Goal: Obtain resource: Download file/media

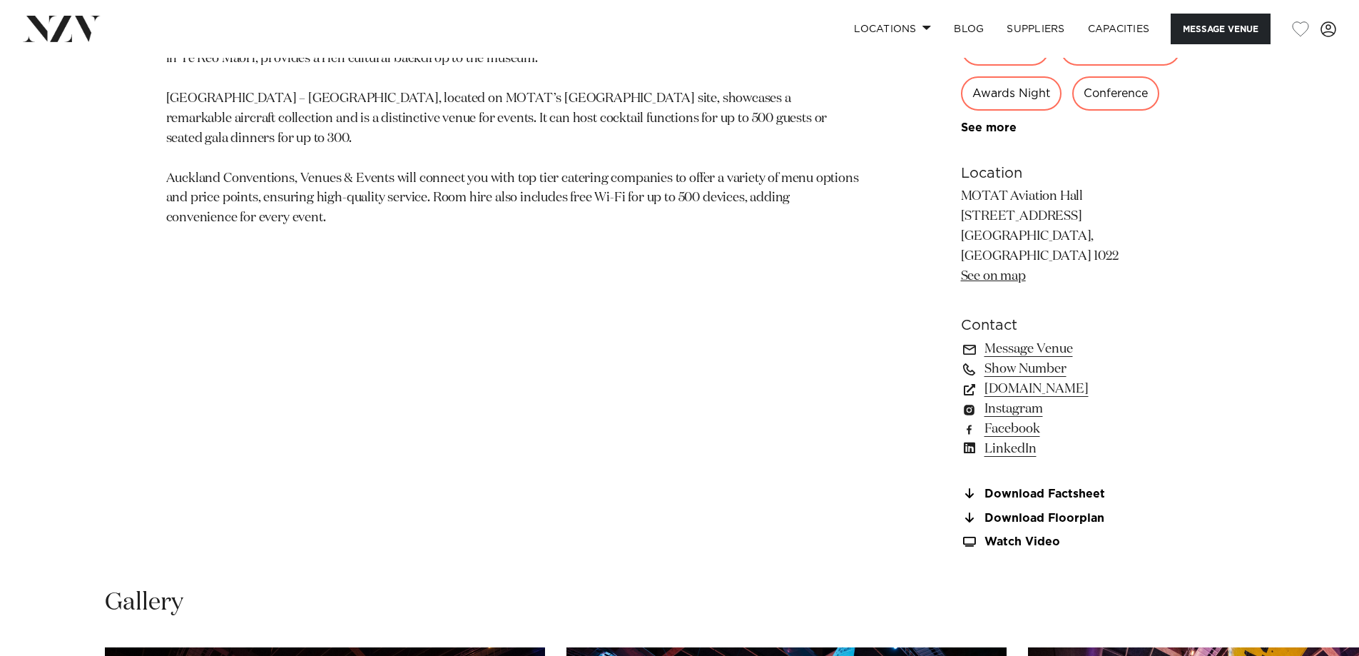
scroll to position [1070, 0]
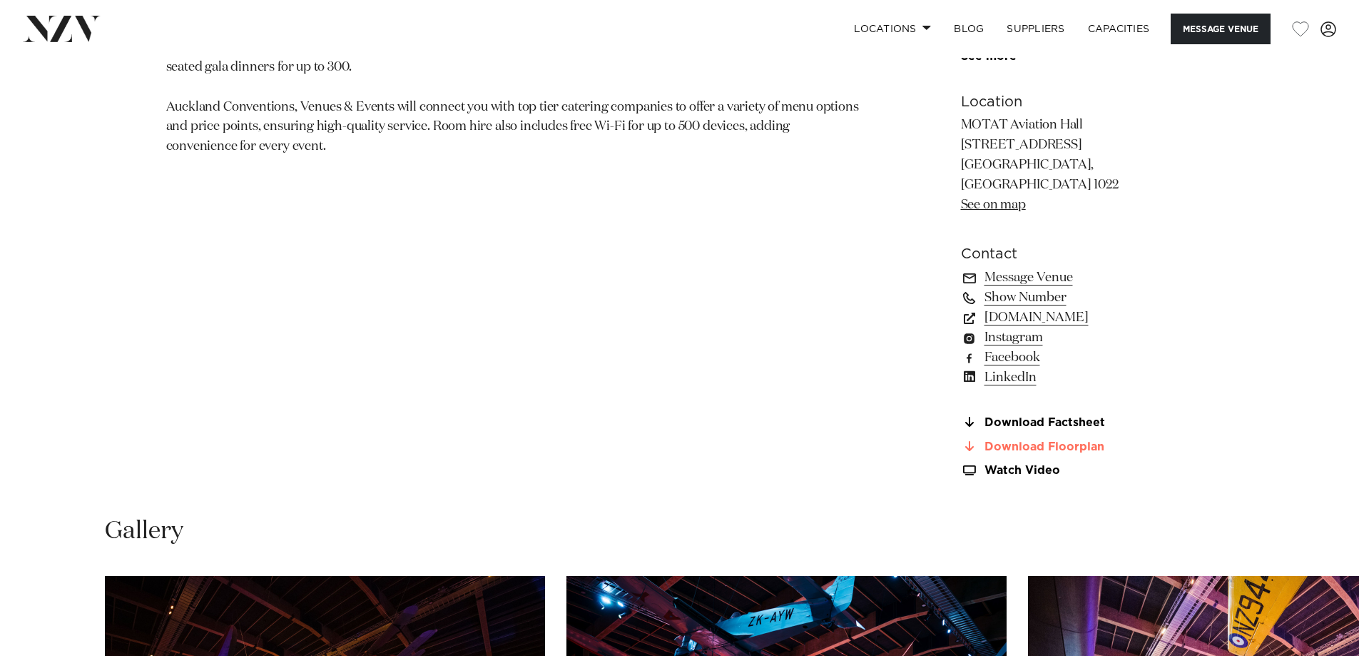
click at [1012, 440] on link "Download Floorplan" at bounding box center [1077, 446] width 233 height 13
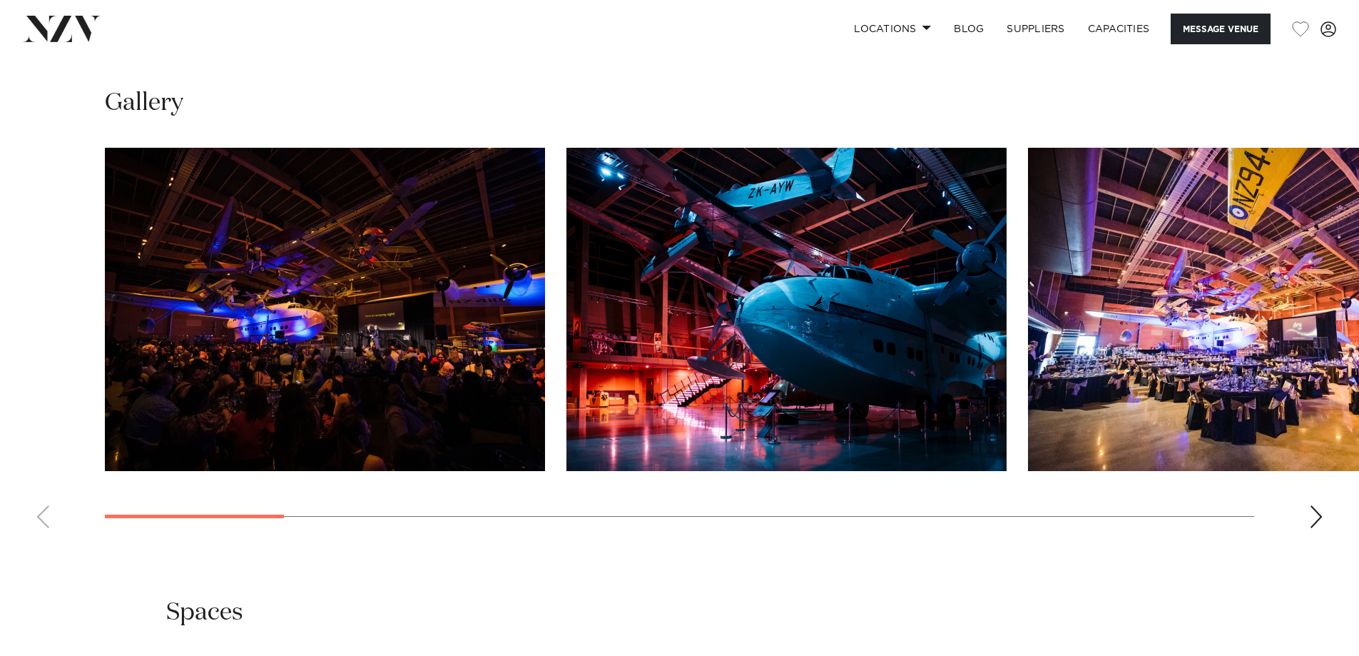
scroll to position [1427, 0]
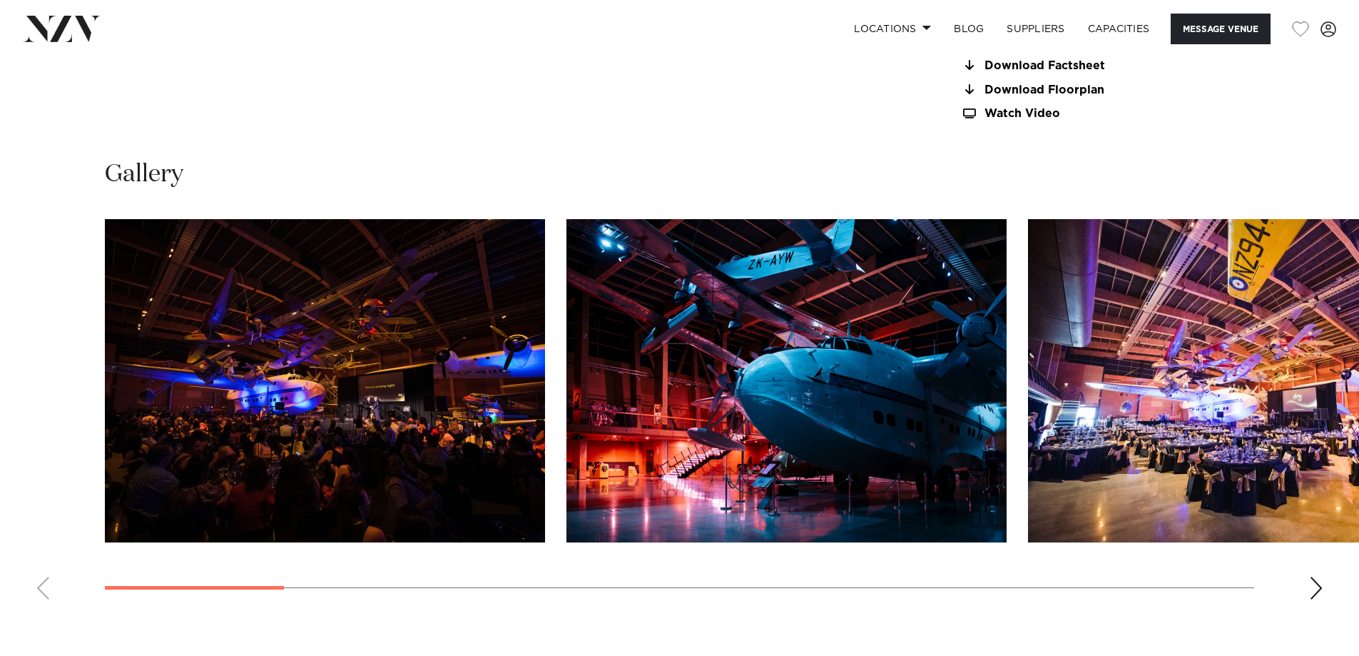
click at [350, 386] on img "1 / 16" at bounding box center [325, 380] width 440 height 323
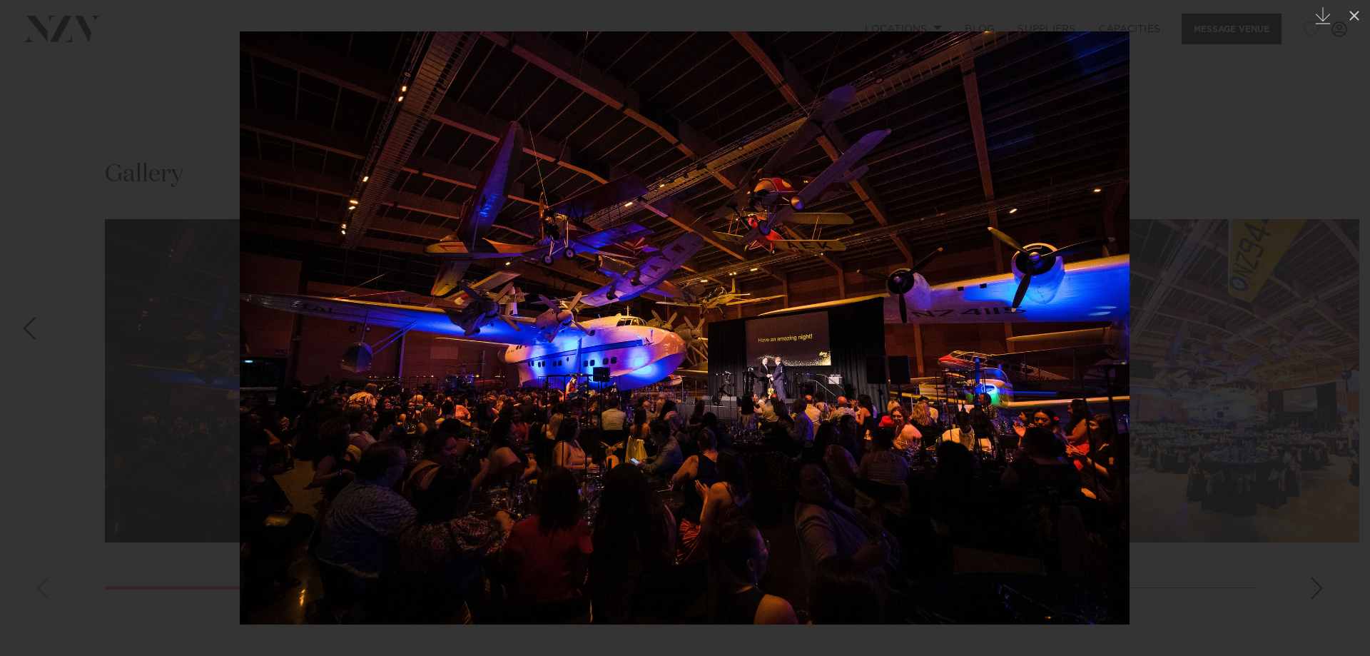
click at [1275, 164] on div at bounding box center [685, 328] width 1370 height 656
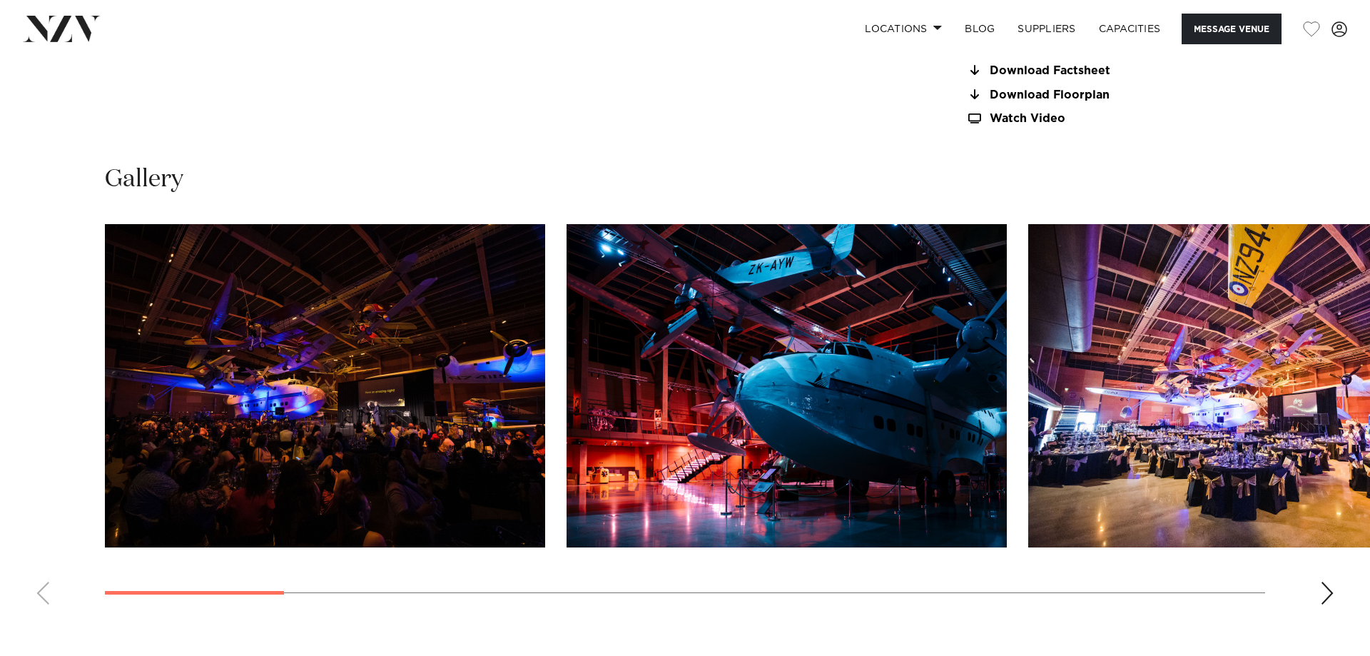
click at [1176, 330] on img "3 / 16" at bounding box center [1248, 385] width 440 height 323
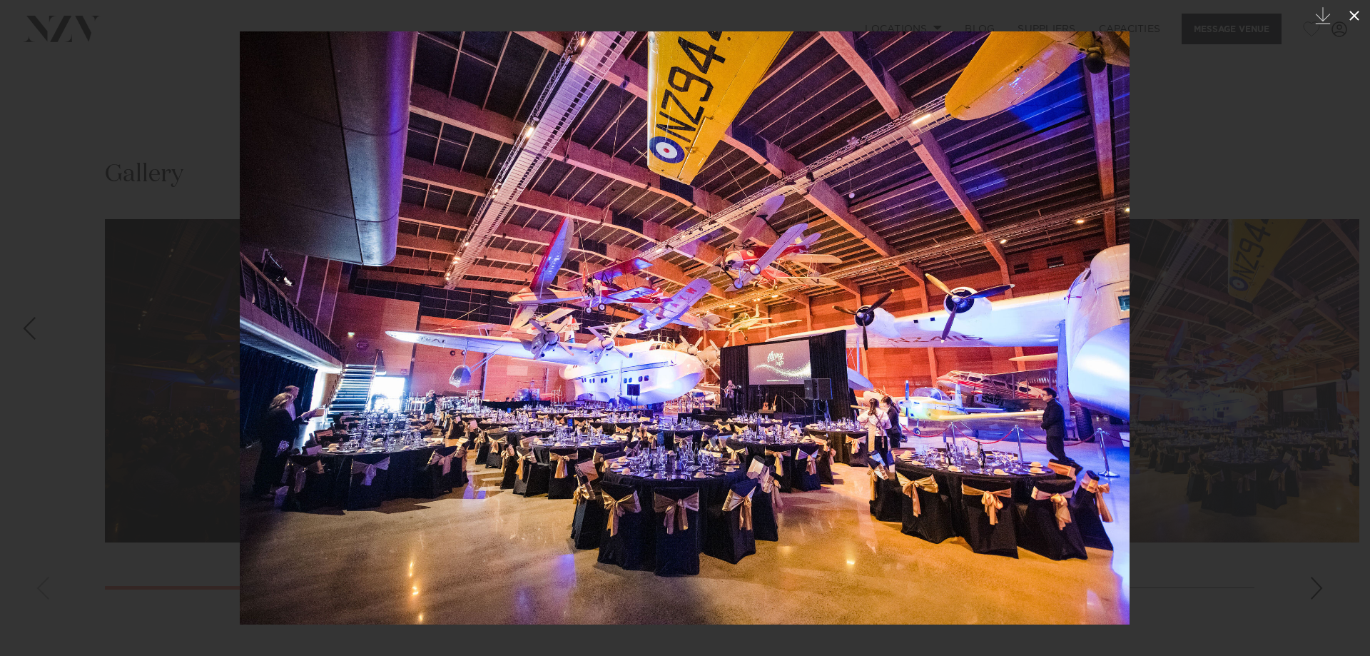
click at [1351, 14] on icon at bounding box center [1353, 15] width 17 height 17
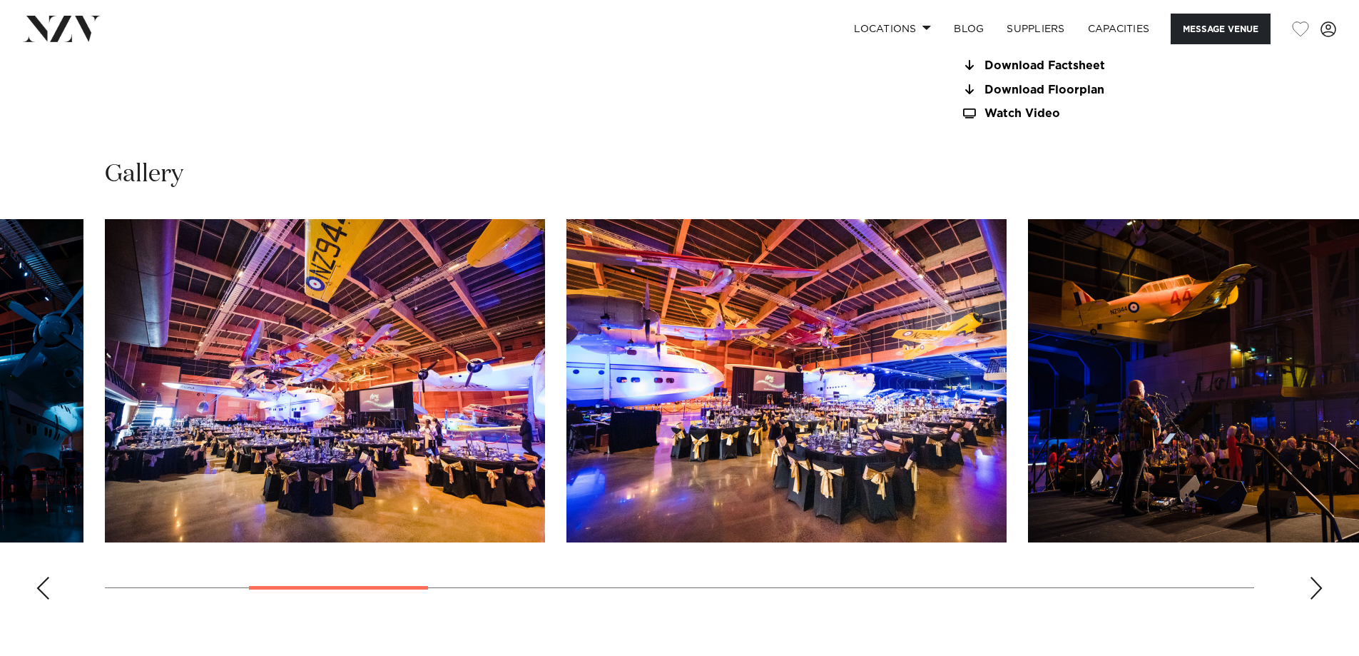
click at [1315, 576] on div "Next slide" at bounding box center [1316, 587] width 14 height 23
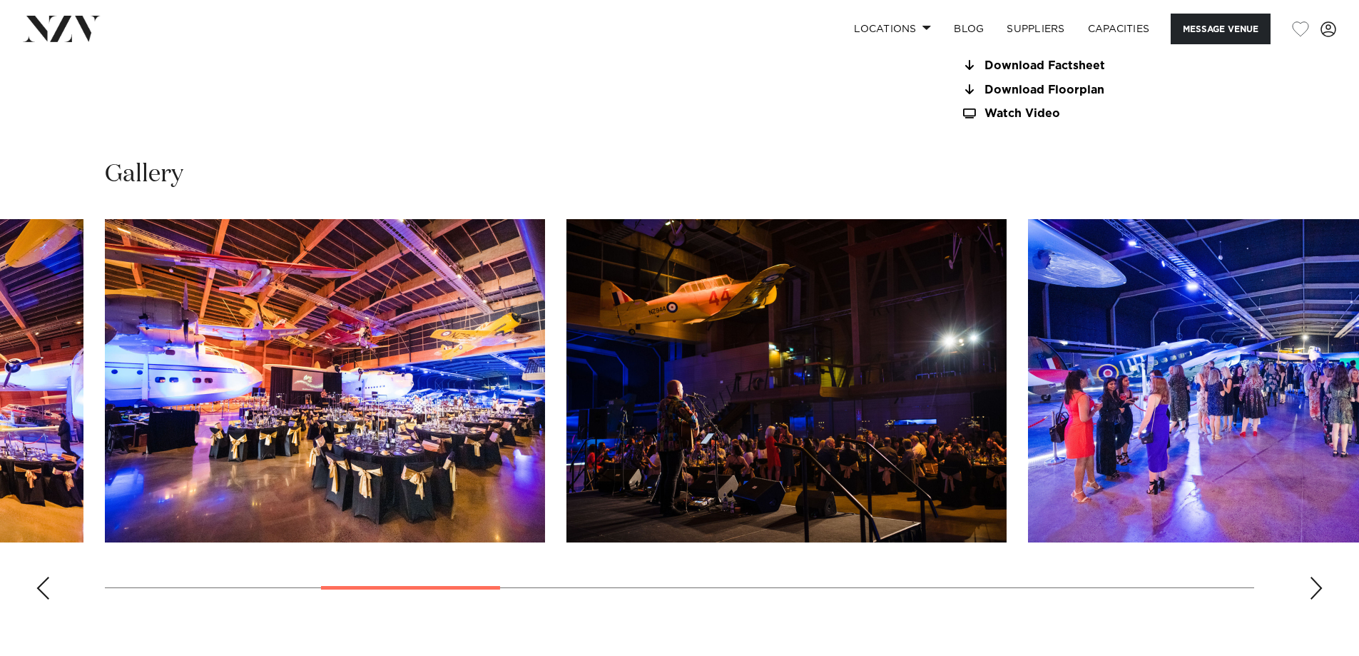
click at [1317, 576] on div "Next slide" at bounding box center [1316, 587] width 14 height 23
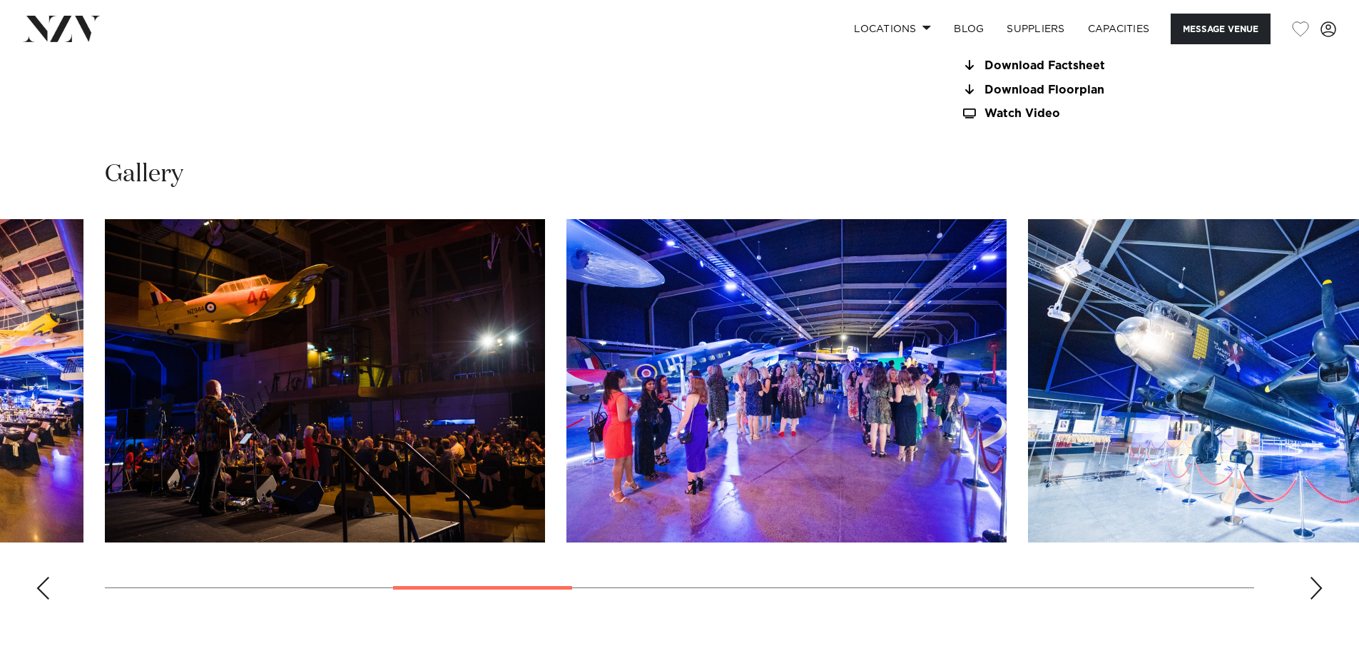
click at [1317, 576] on div "Next slide" at bounding box center [1316, 587] width 14 height 23
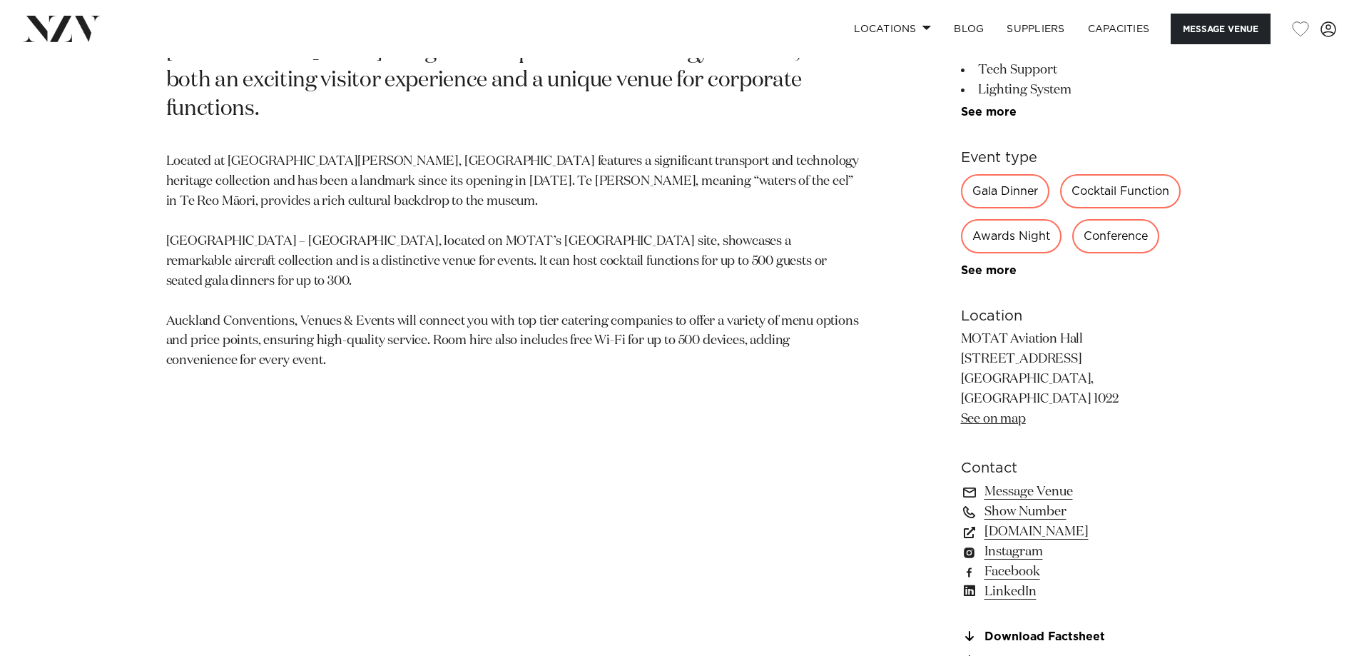
scroll to position [1070, 0]
